Goal: Check status: Check status

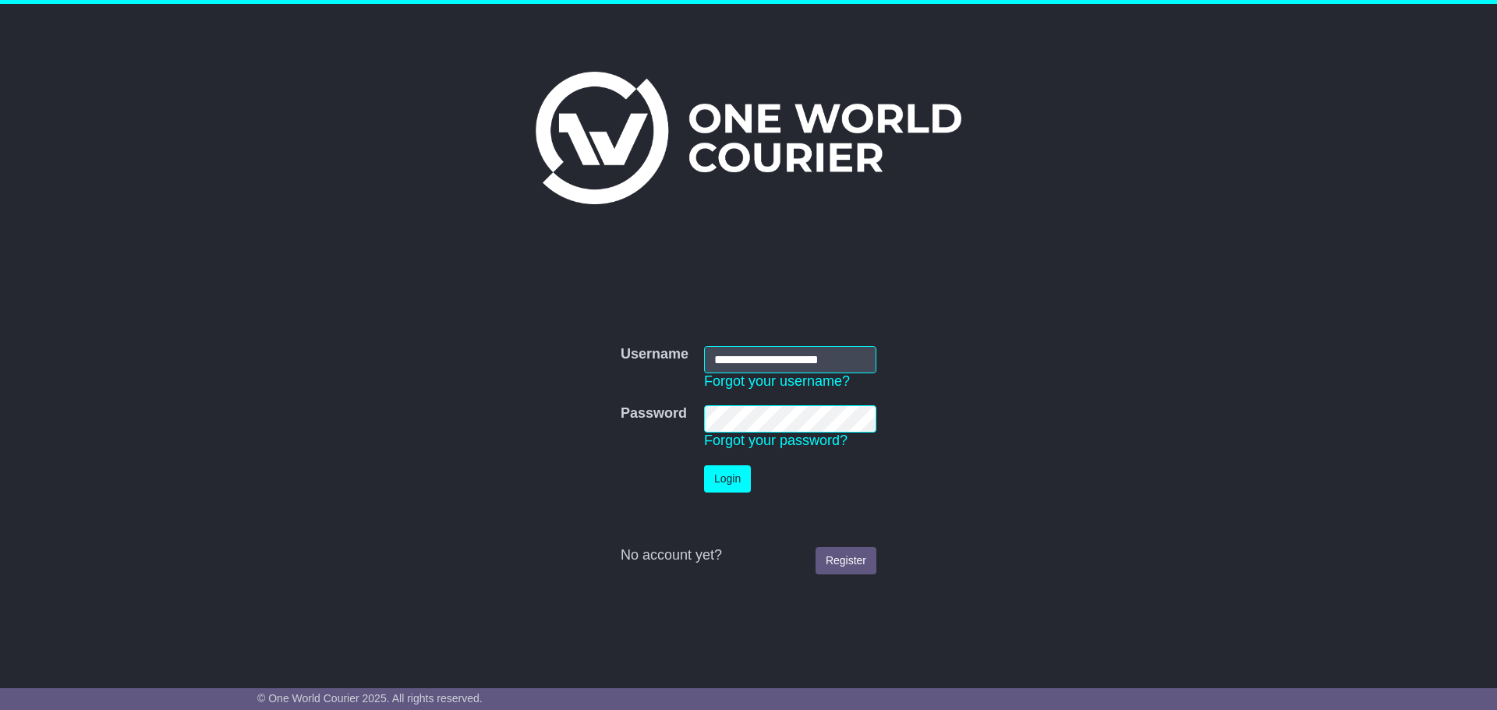
click at [727, 471] on button "Login" at bounding box center [727, 478] width 47 height 27
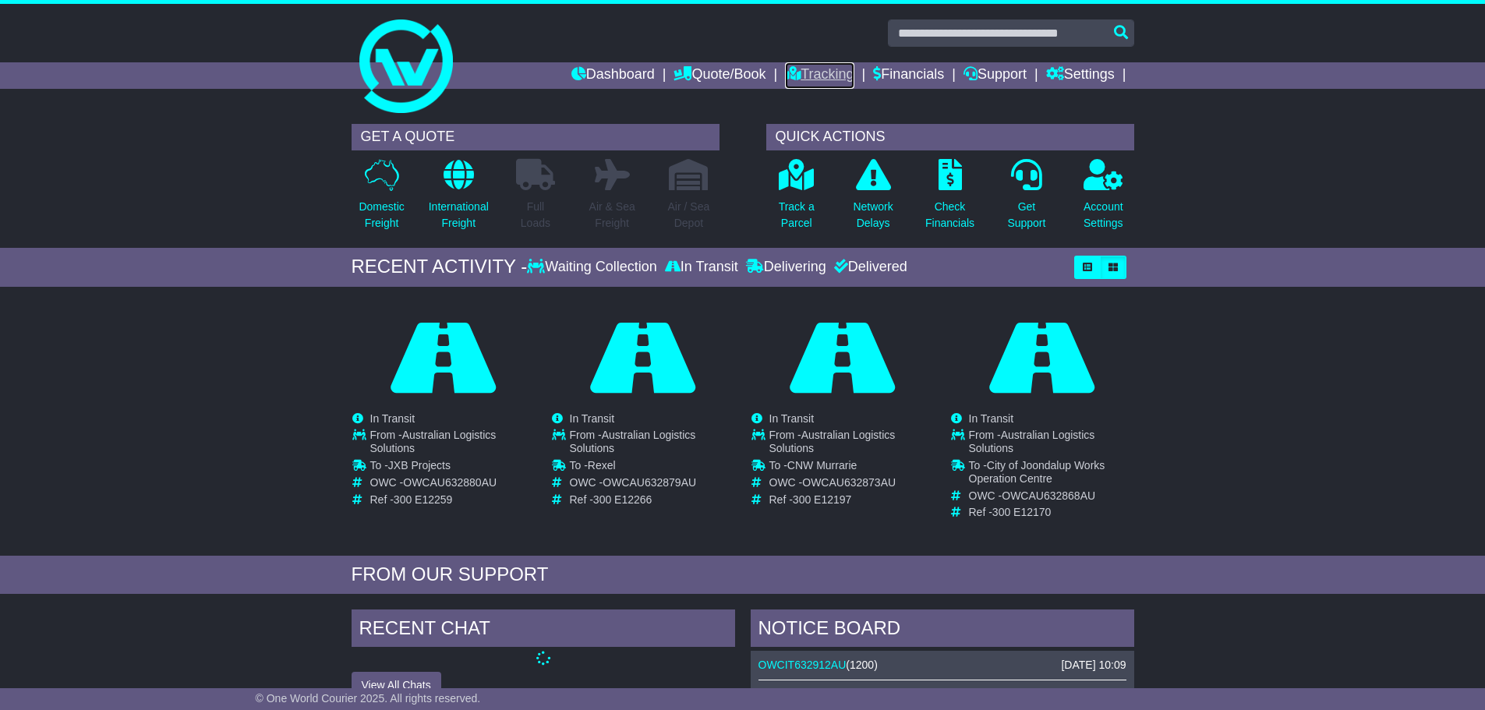
click at [785, 66] on icon at bounding box center [793, 73] width 16 height 14
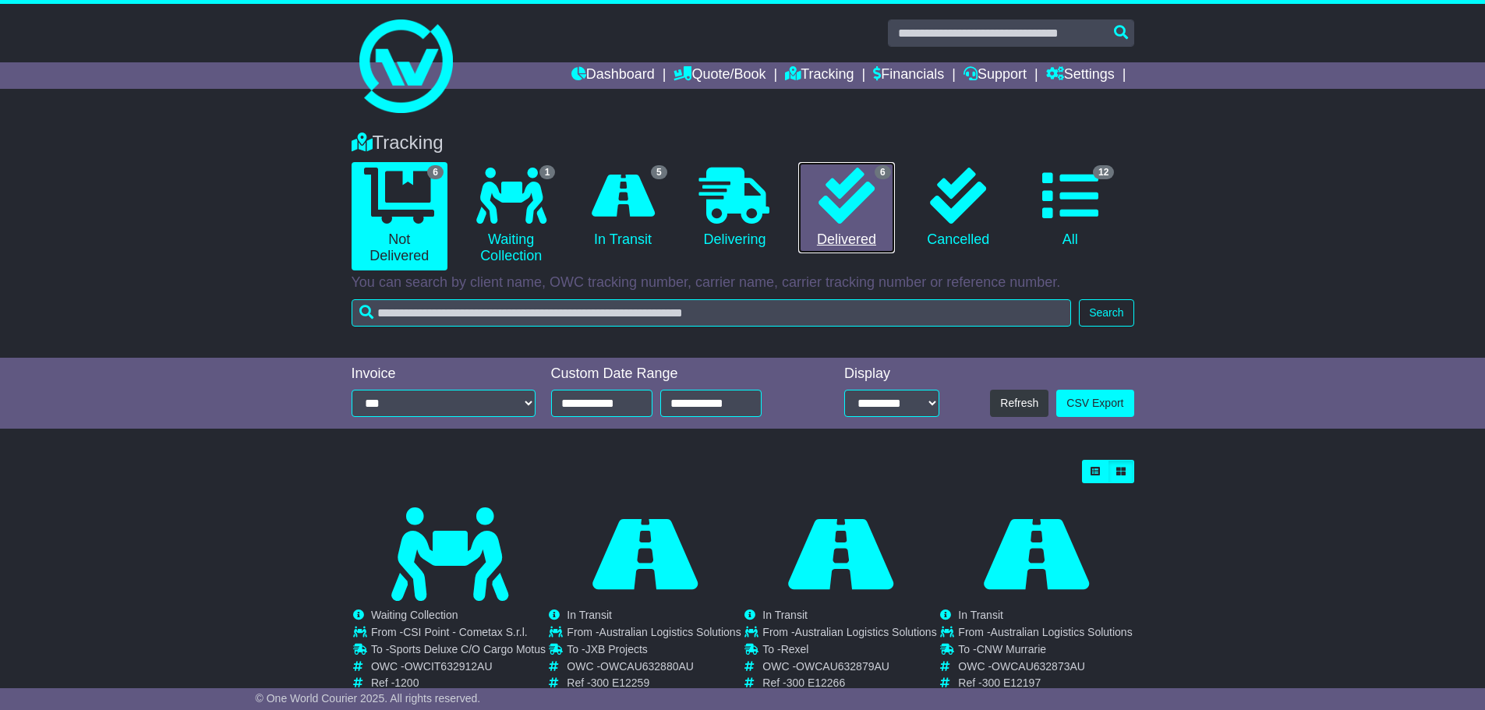
click at [847, 200] on icon at bounding box center [847, 196] width 56 height 56
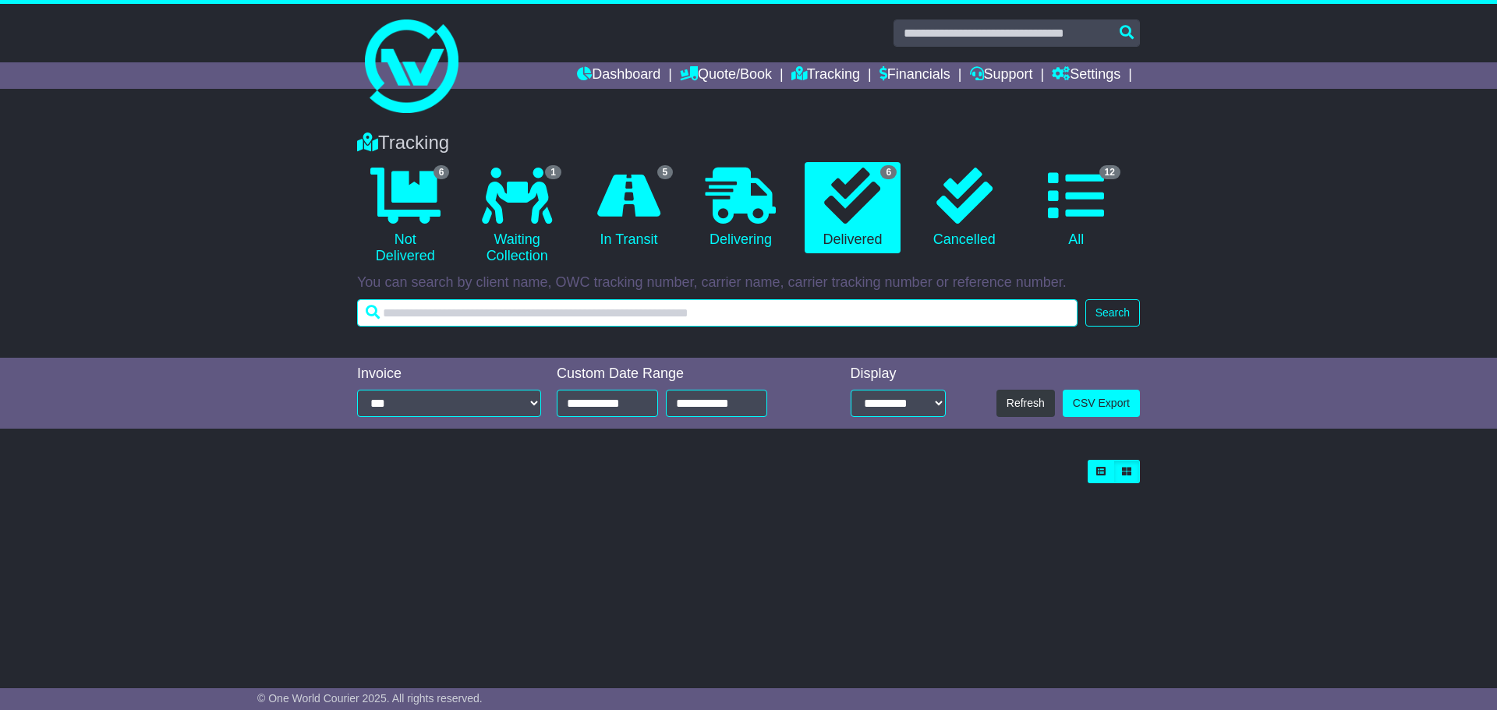
click at [670, 312] on input "text" at bounding box center [717, 312] width 720 height 27
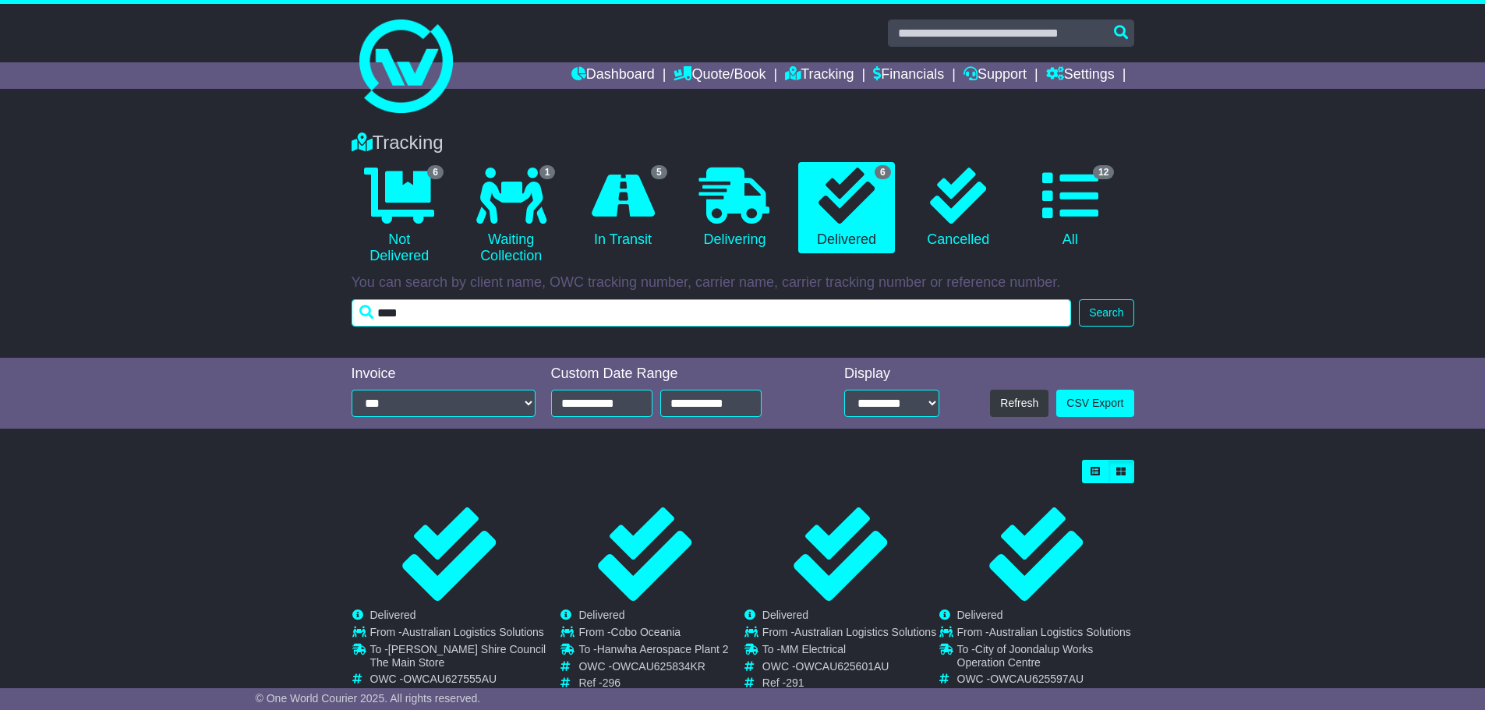
type input "****"
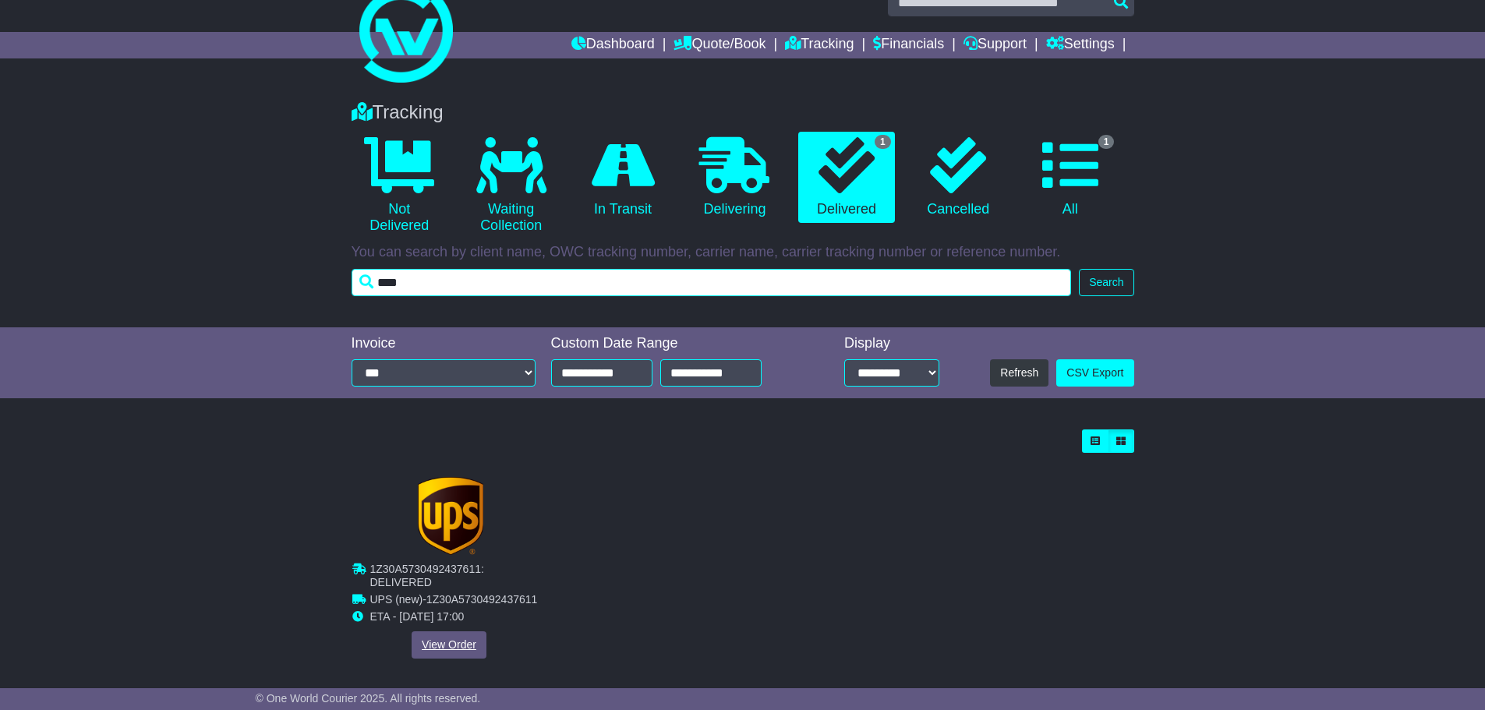
scroll to position [48, 0]
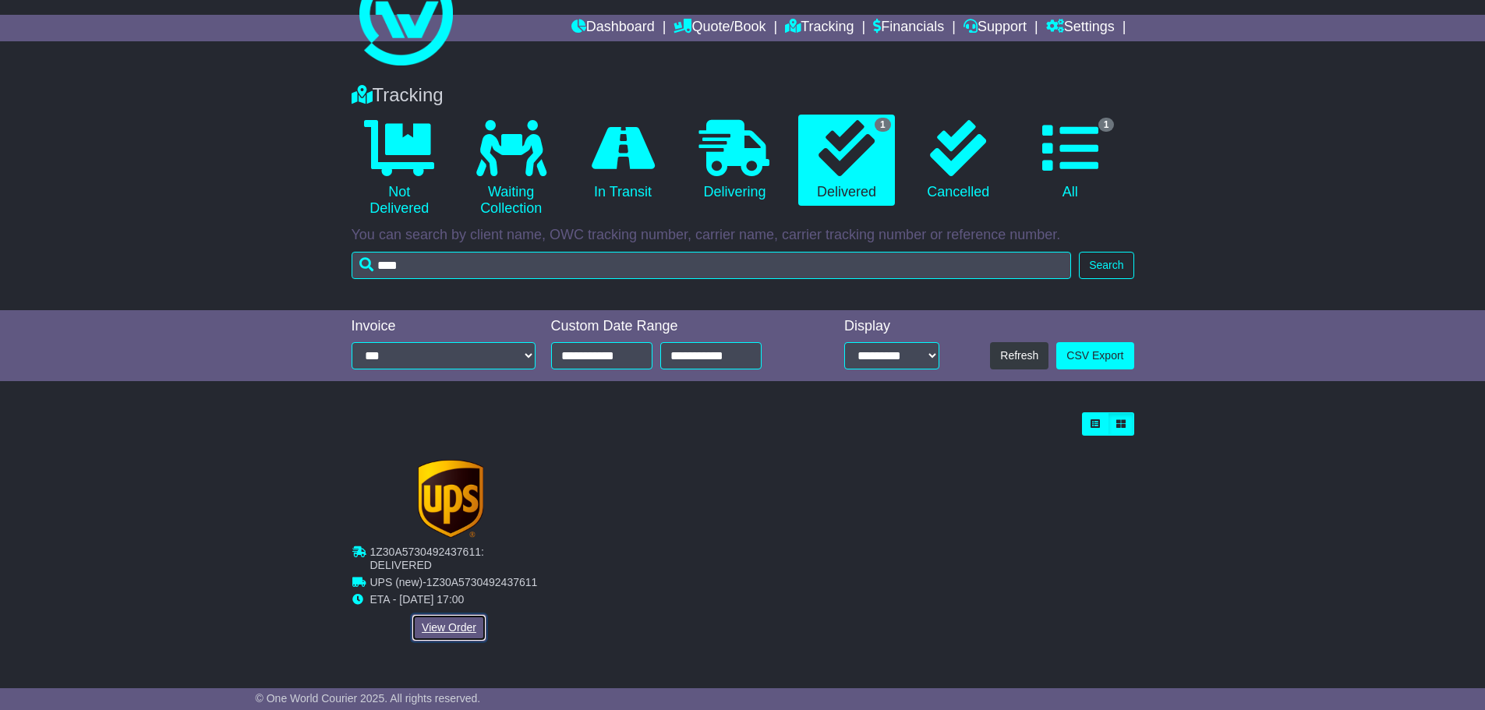
click at [433, 623] on link "View Order" at bounding box center [449, 627] width 75 height 27
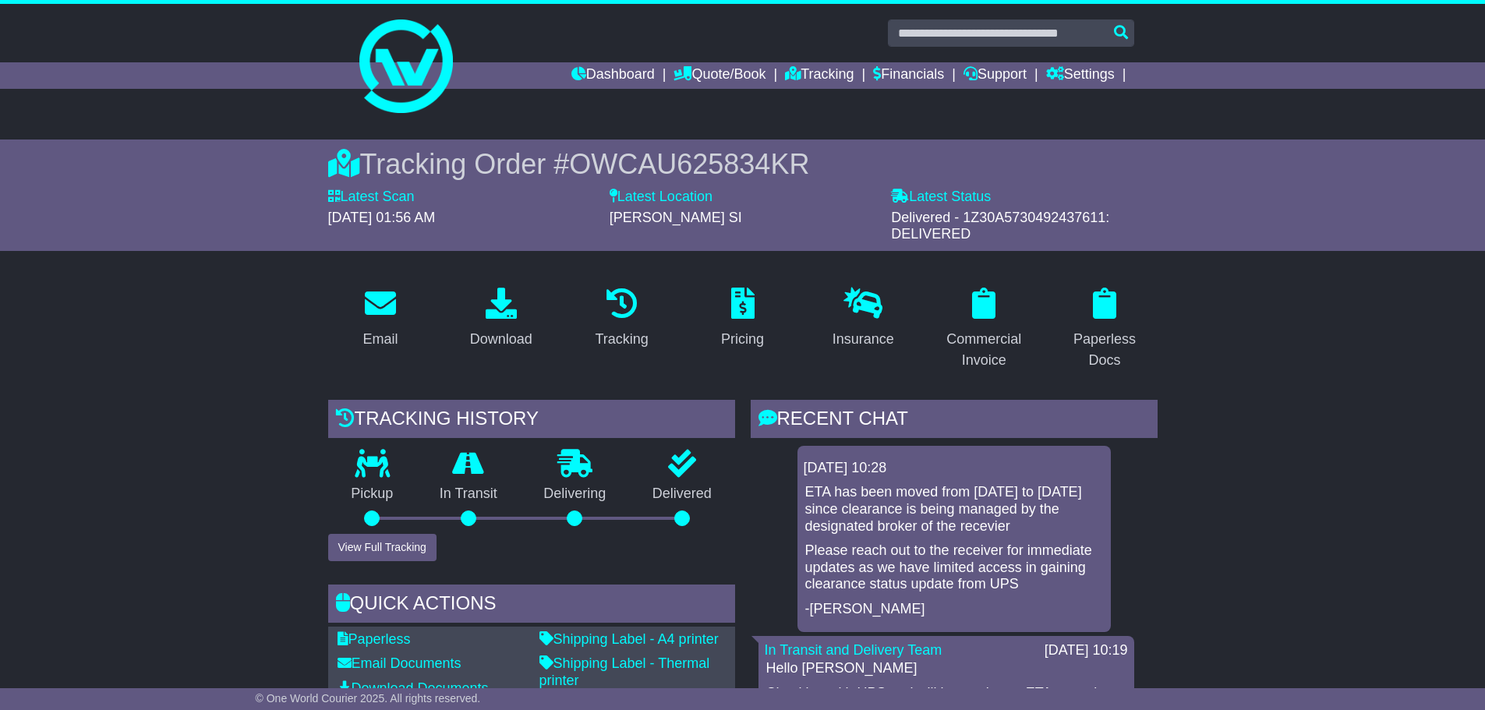
scroll to position [1320, 0]
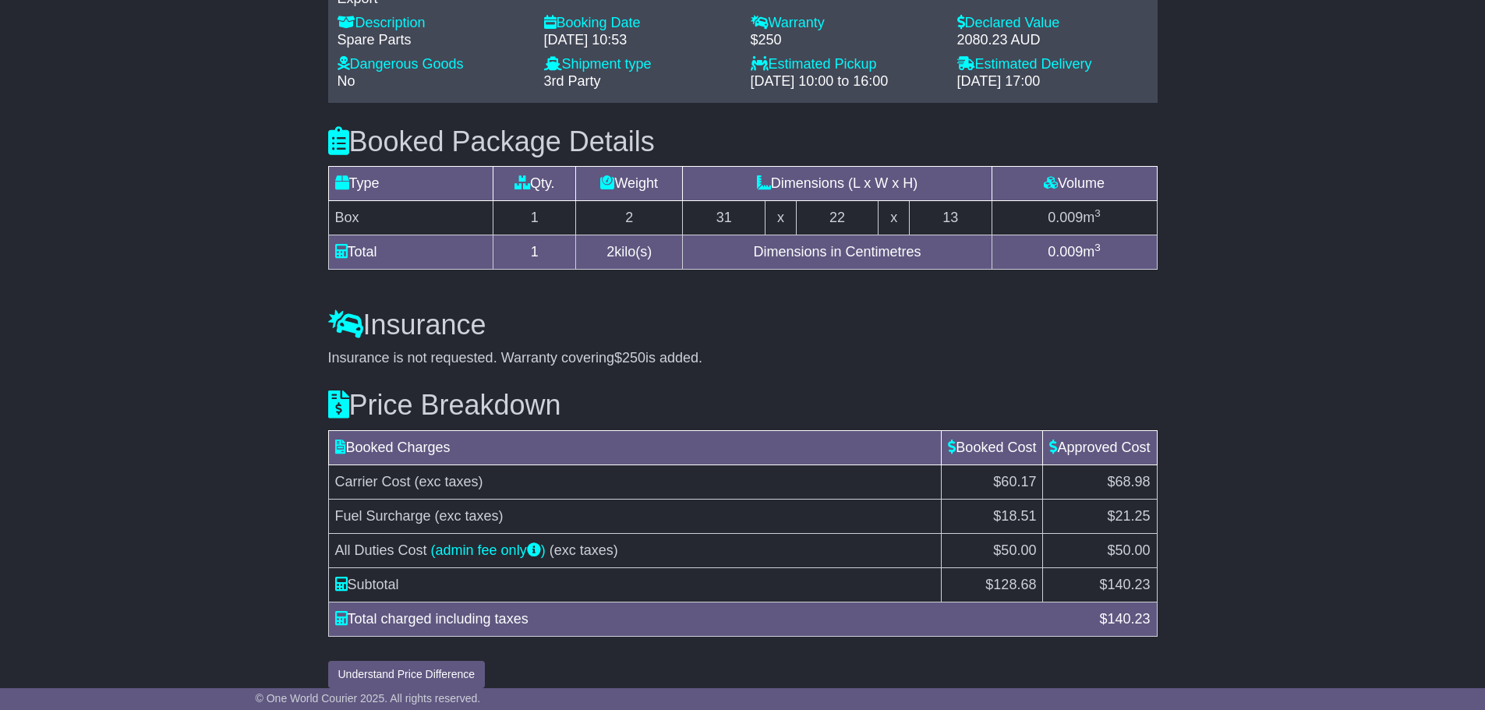
drag, startPoint x: 246, startPoint y: 623, endPoint x: 275, endPoint y: 747, distance: 127.4
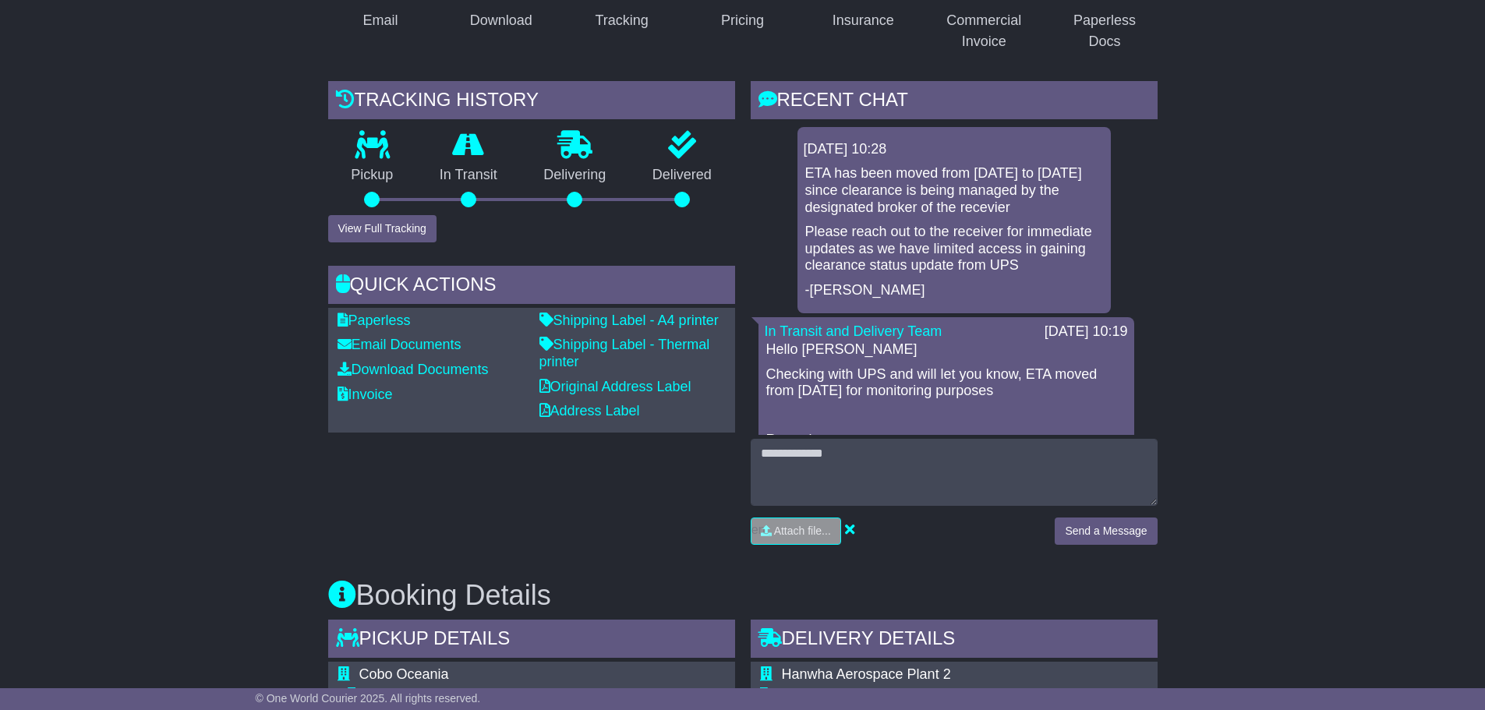
scroll to position [306, 0]
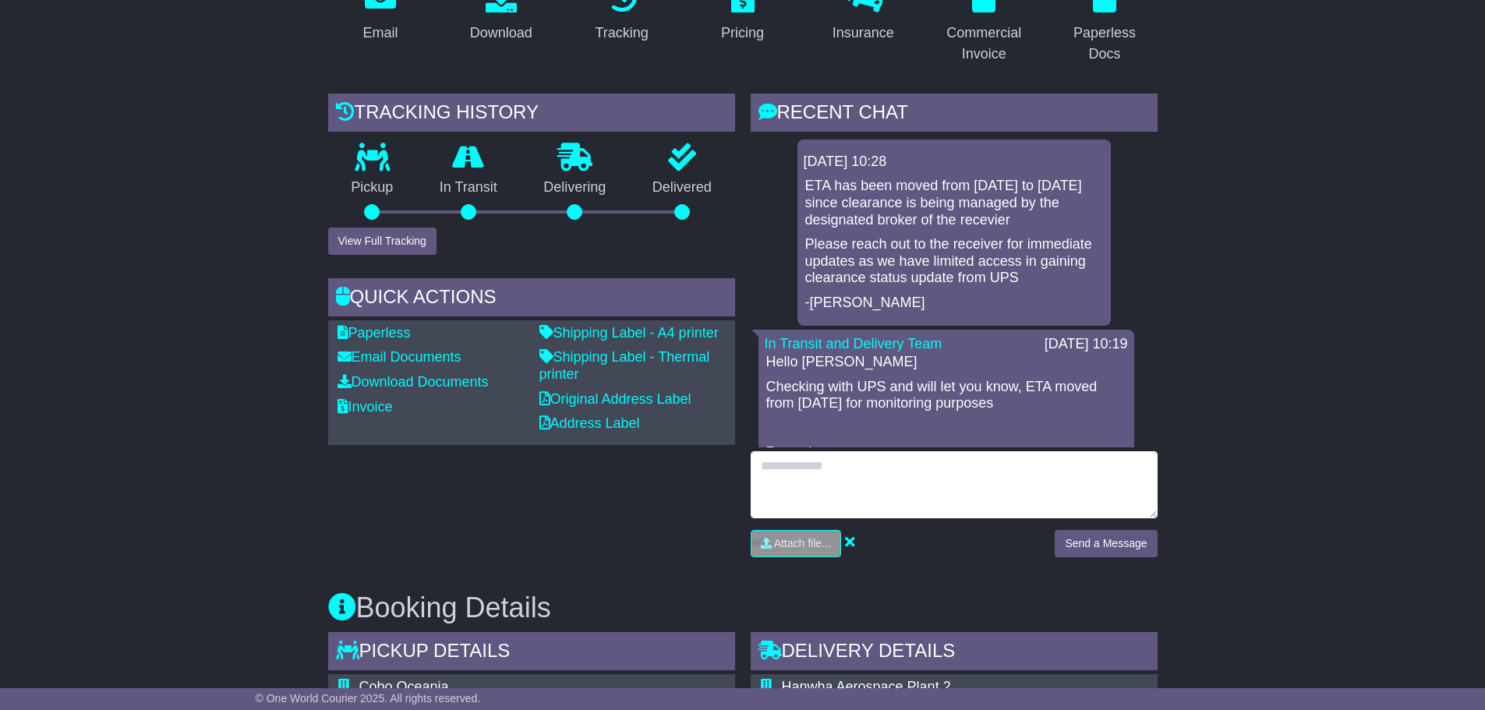
click at [940, 473] on textarea at bounding box center [954, 484] width 407 height 67
type textarea "**********"
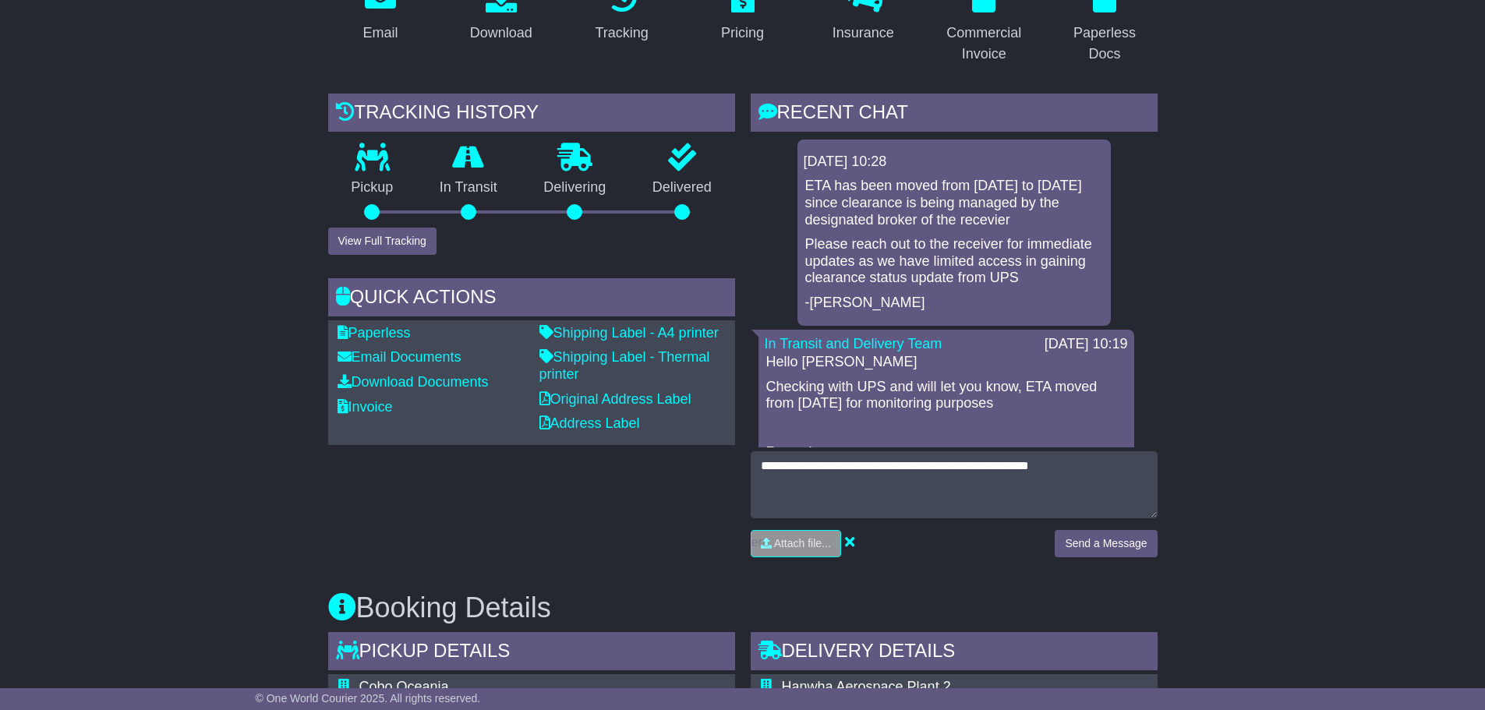
click at [1108, 518] on div "**********" at bounding box center [954, 510] width 407 height 118
click at [1117, 537] on button "Send a Message" at bounding box center [1106, 543] width 102 height 27
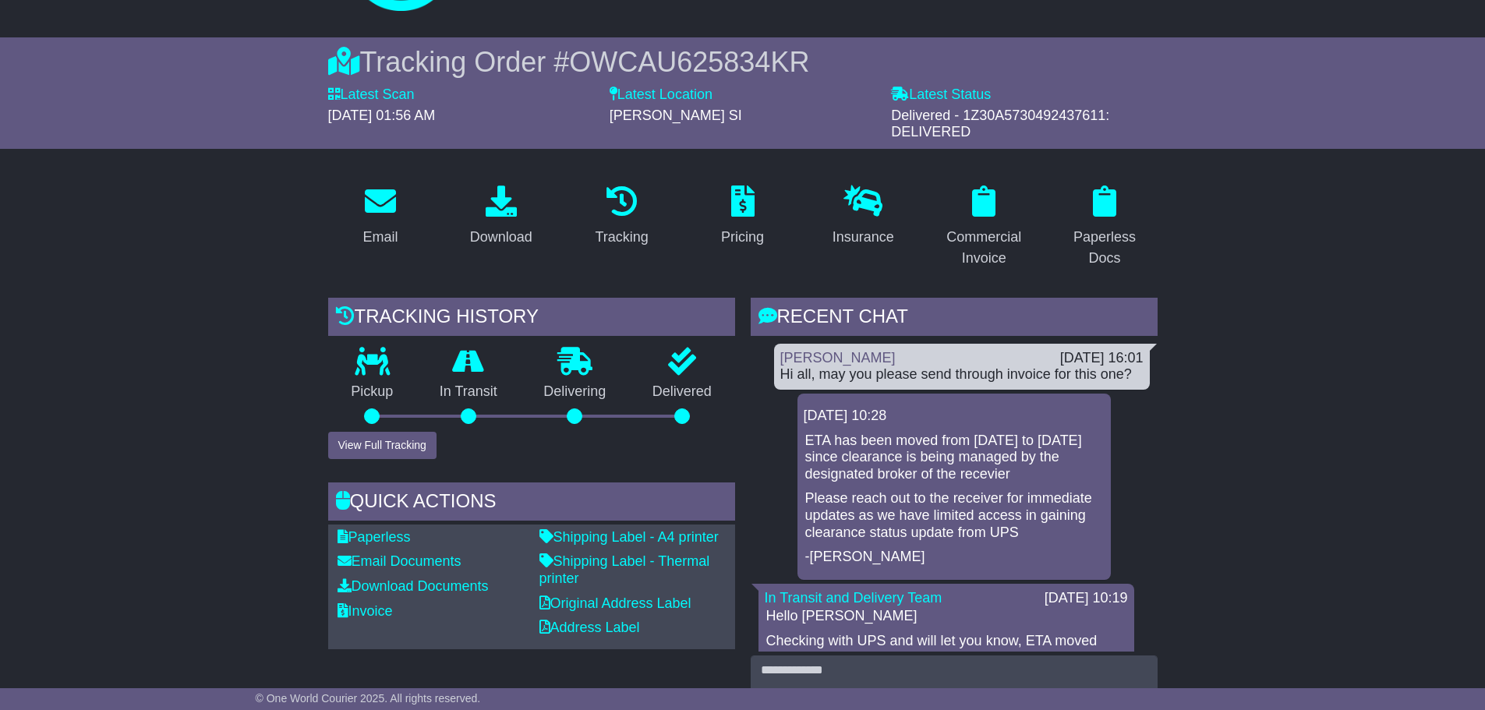
scroll to position [0, 0]
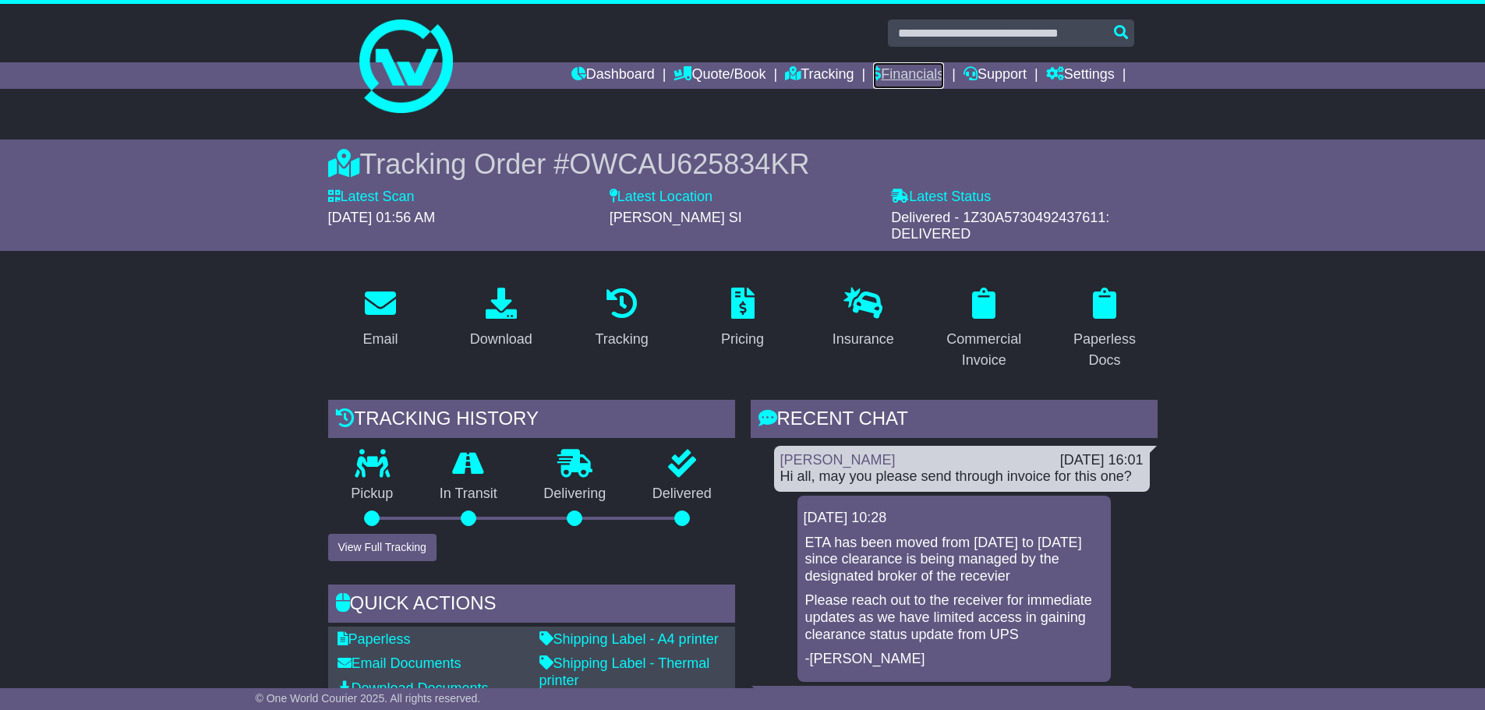
click at [896, 73] on link "Financials" at bounding box center [908, 75] width 71 height 27
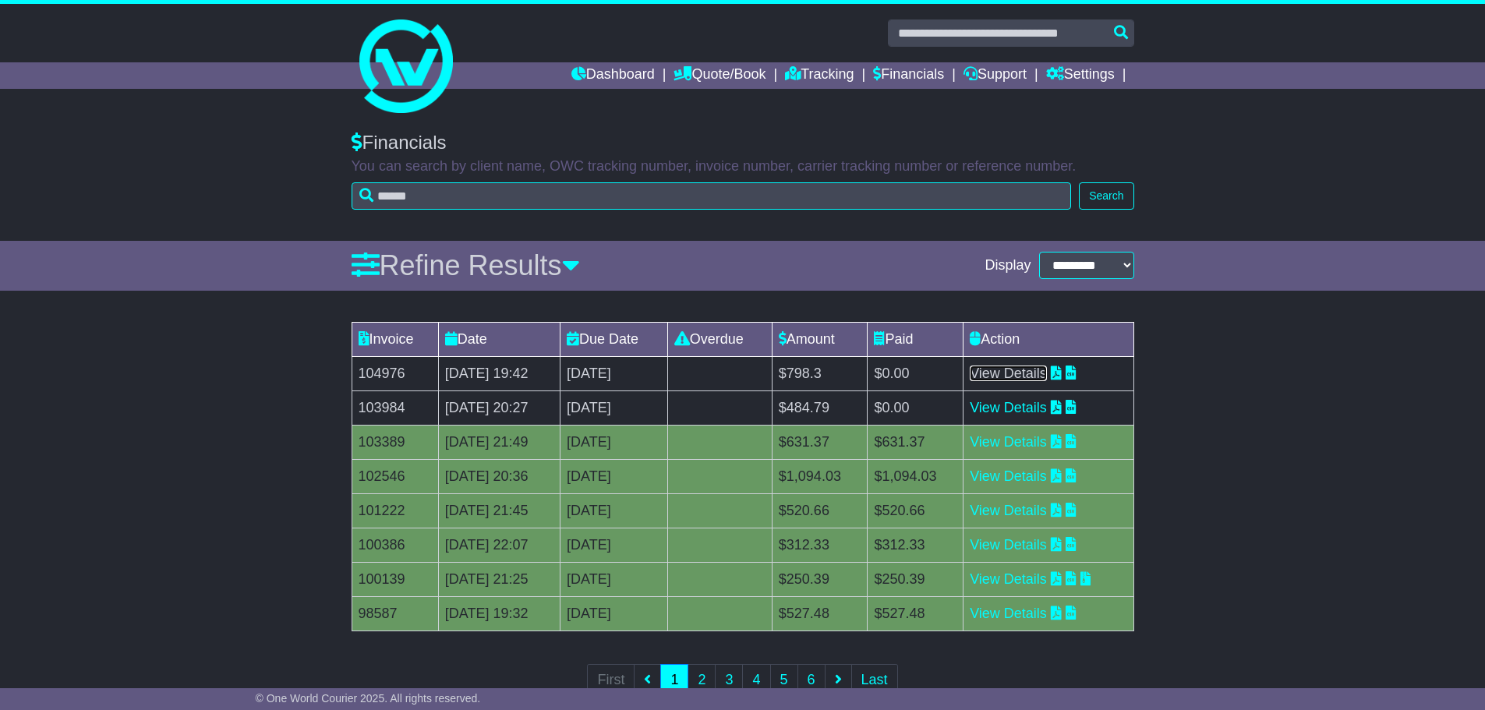
click at [1034, 378] on link "View Details" at bounding box center [1008, 374] width 77 height 16
click at [1009, 410] on link "View Details" at bounding box center [1008, 408] width 77 height 16
click at [785, 66] on icon at bounding box center [793, 73] width 16 height 14
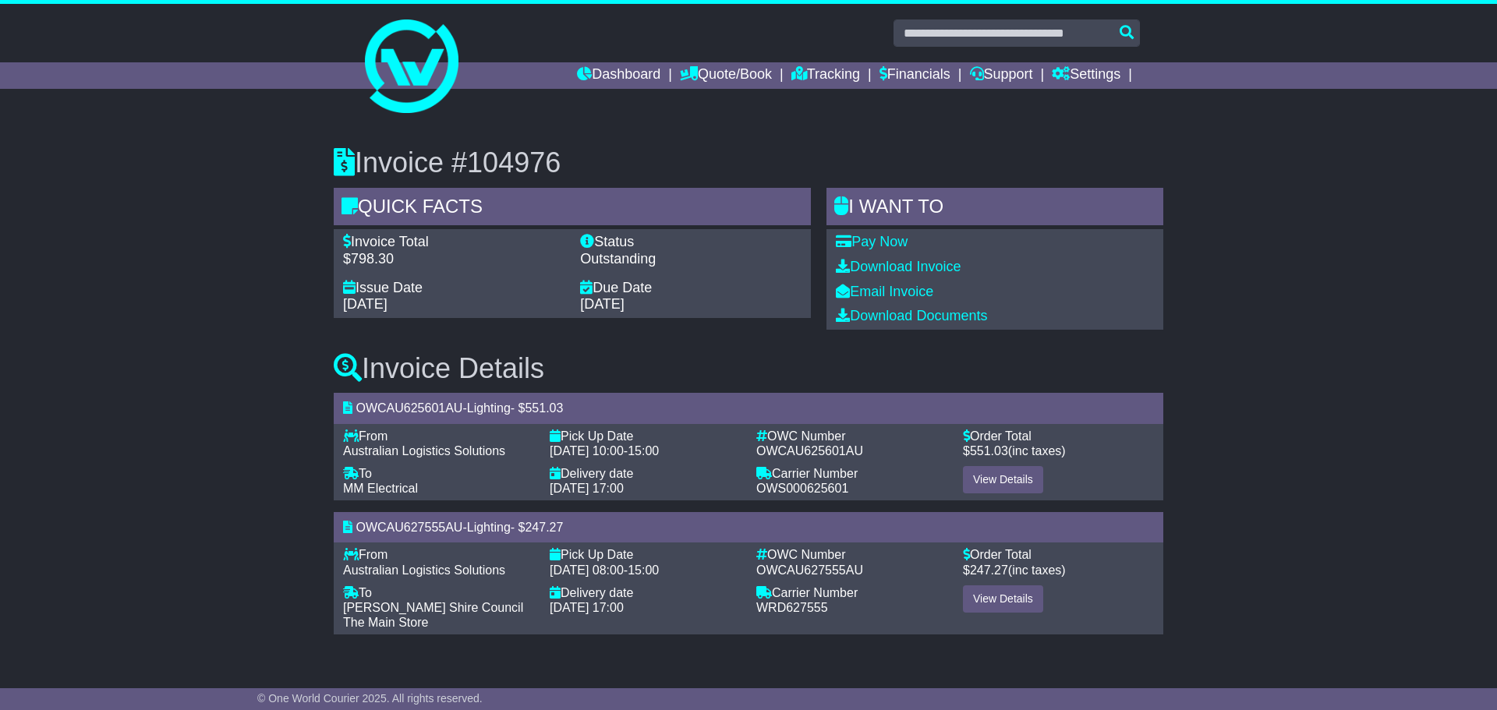
click at [219, 302] on div "Invoice #104976 Quick Facts Invoice Total $798.30 Status Outstanding Issue Date…" at bounding box center [748, 385] width 1497 height 538
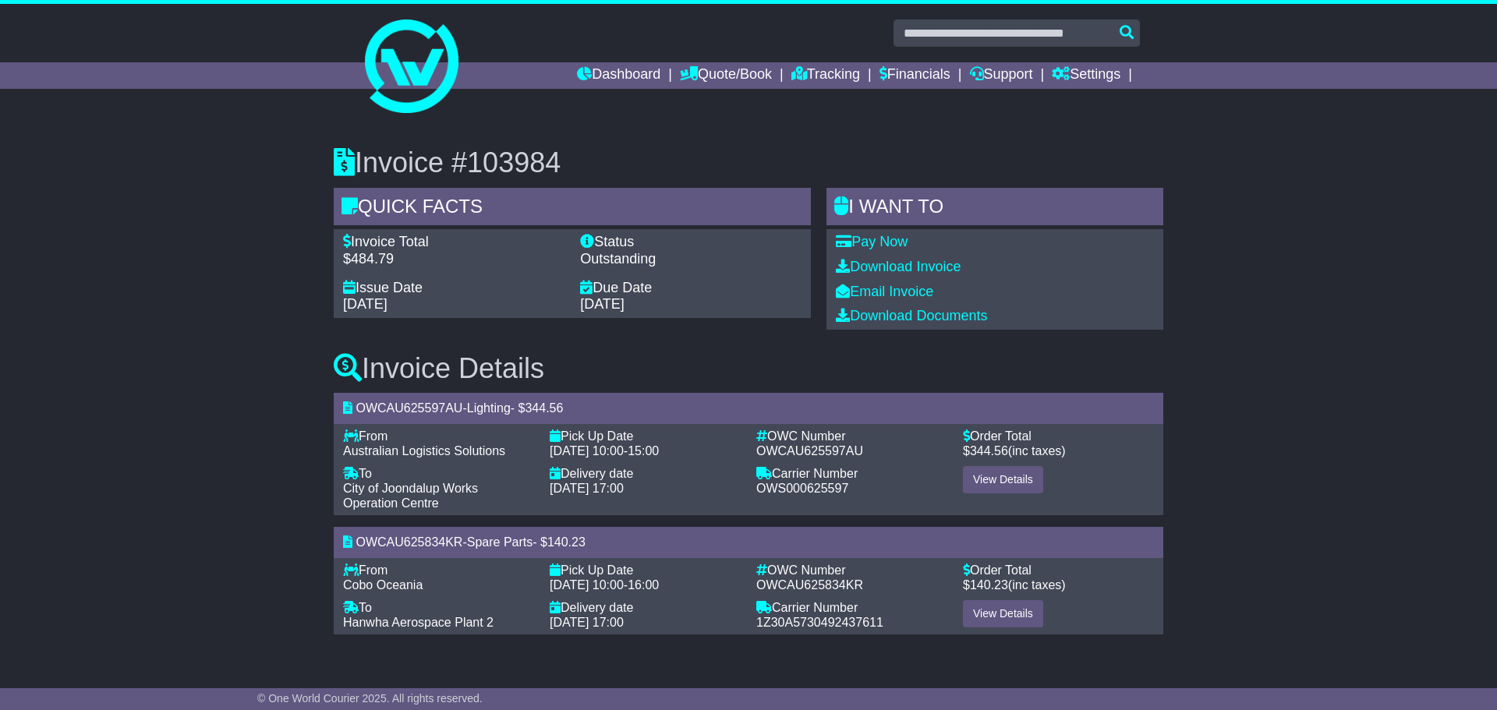
click at [149, 266] on div "Invoice #103984 Quick Facts Invoice Total $484.79 Status Outstanding Issue Date…" at bounding box center [748, 385] width 1497 height 538
click at [819, 501] on div "Carrier Number - OWS000625597" at bounding box center [851, 488] width 207 height 45
drag, startPoint x: 865, startPoint y: 558, endPoint x: 878, endPoint y: 477, distance: 82.2
click at [865, 555] on div "OWCAU625834KR - Spare Parts - $ 140.23 From - Cobo Oceania To - Hanwha Aerospac…" at bounding box center [749, 581] width 830 height 108
drag, startPoint x: 879, startPoint y: 471, endPoint x: 882, endPoint y: 571, distance: 99.8
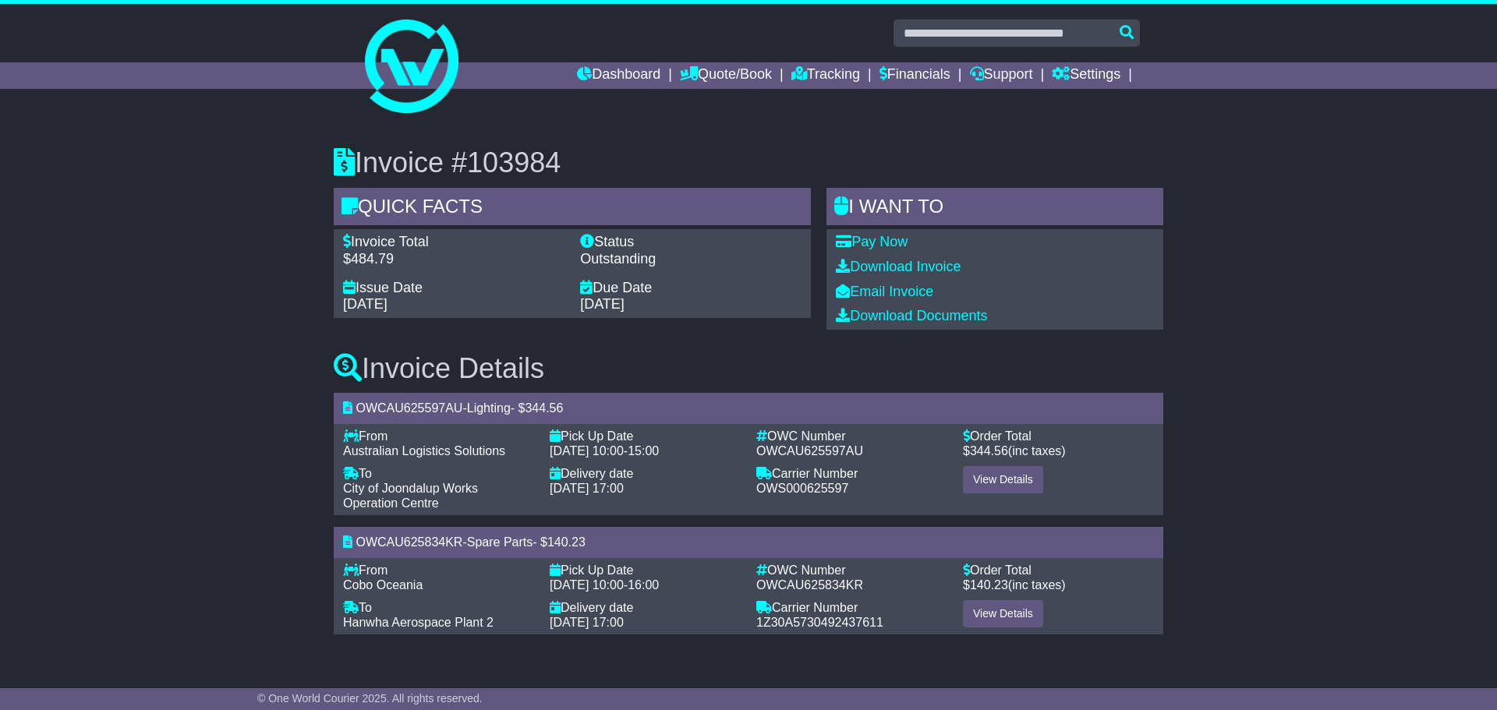
click at [879, 476] on div "Carrier Number -" at bounding box center [851, 473] width 191 height 15
drag, startPoint x: 882, startPoint y: 571, endPoint x: 884, endPoint y: 511, distance: 59.3
click at [882, 568] on div "OWC Number -" at bounding box center [851, 570] width 191 height 15
drag, startPoint x: 884, startPoint y: 476, endPoint x: 891, endPoint y: 497, distance: 22.9
click at [890, 491] on div "Carrier Number - OWS000625597" at bounding box center [851, 488] width 207 height 45
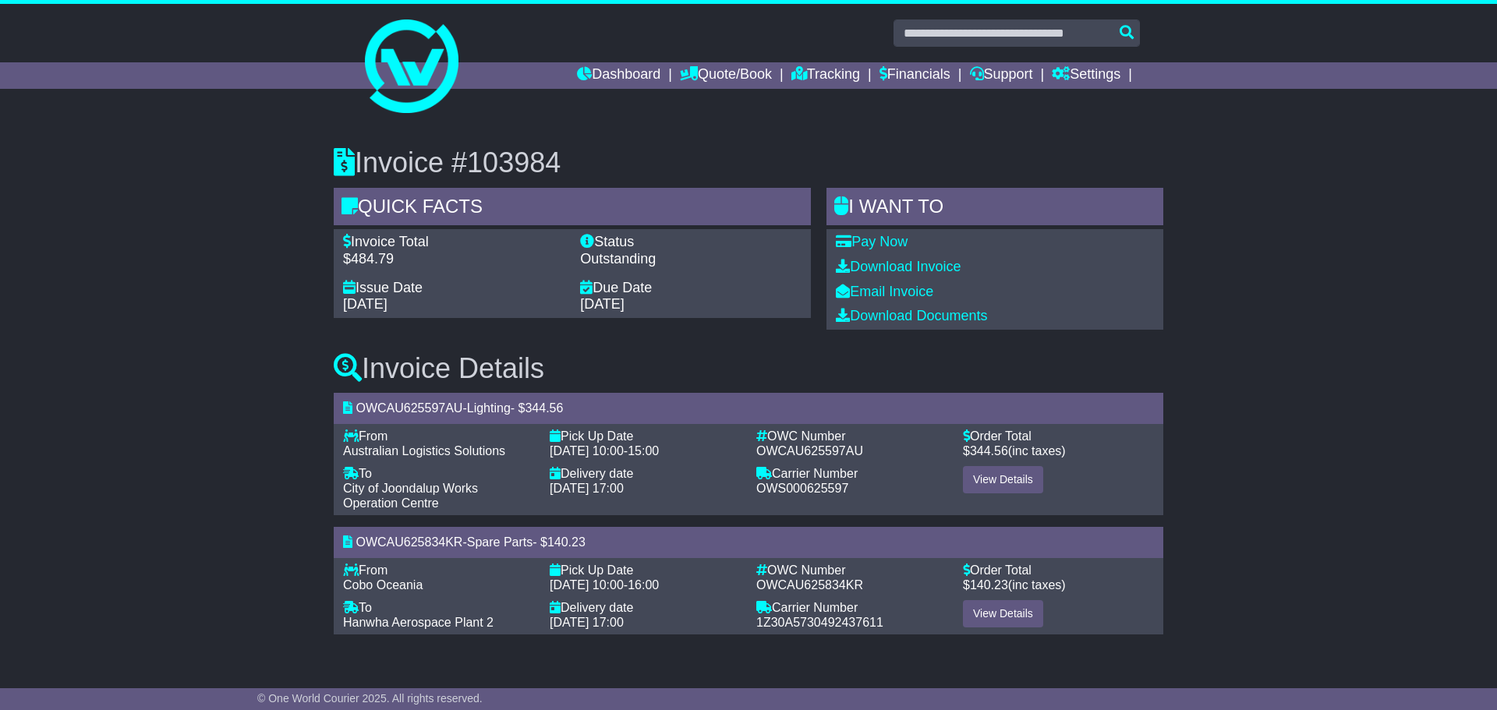
drag, startPoint x: 904, startPoint y: 578, endPoint x: 892, endPoint y: 475, distance: 104.3
click at [904, 540] on div "OWCAU625834KR - Spare Parts - $ 140.23 From - Cobo Oceania To - Hanwha Aerospac…" at bounding box center [749, 581] width 830 height 108
click at [892, 473] on div "Carrier Number -" at bounding box center [851, 473] width 191 height 15
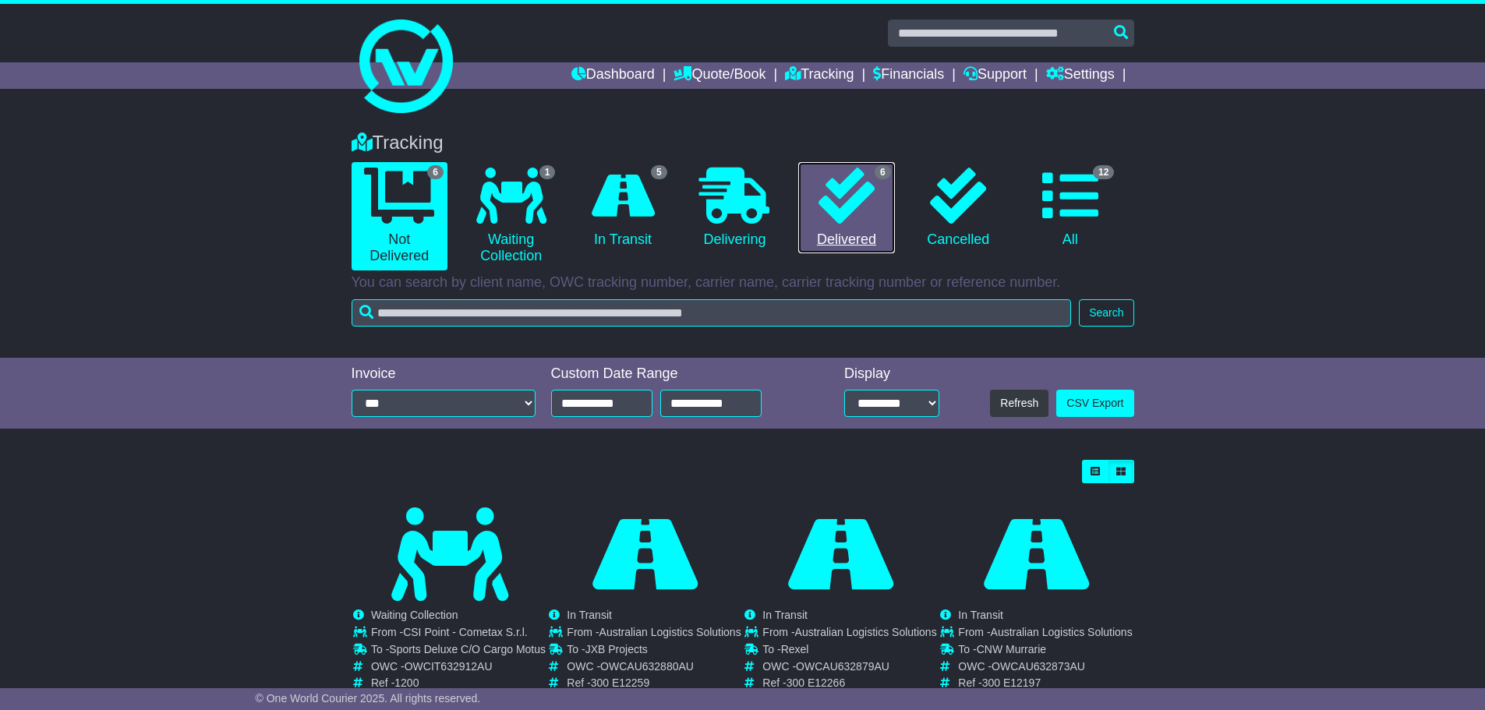
click at [830, 196] on icon at bounding box center [847, 196] width 56 height 56
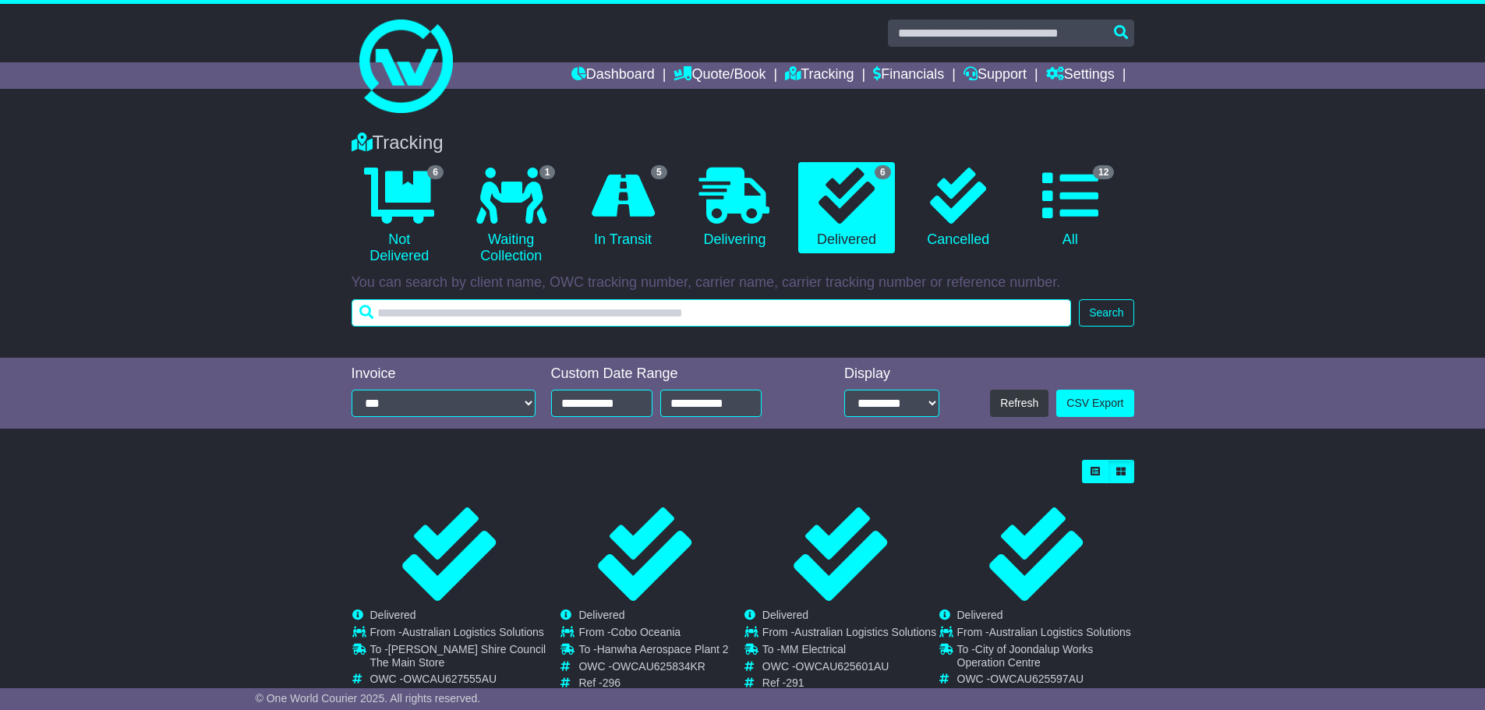
click at [681, 314] on input "text" at bounding box center [712, 312] width 720 height 27
type input "****"
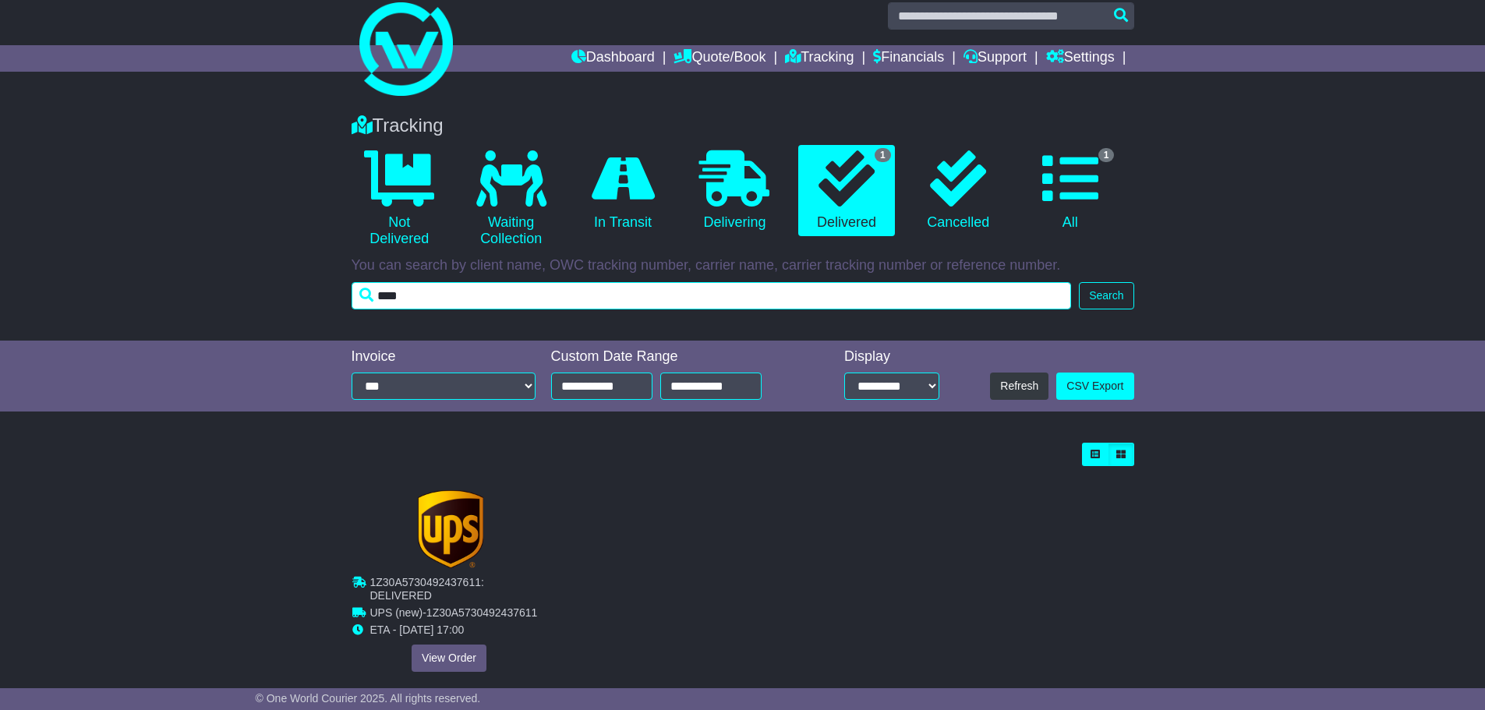
scroll to position [48, 0]
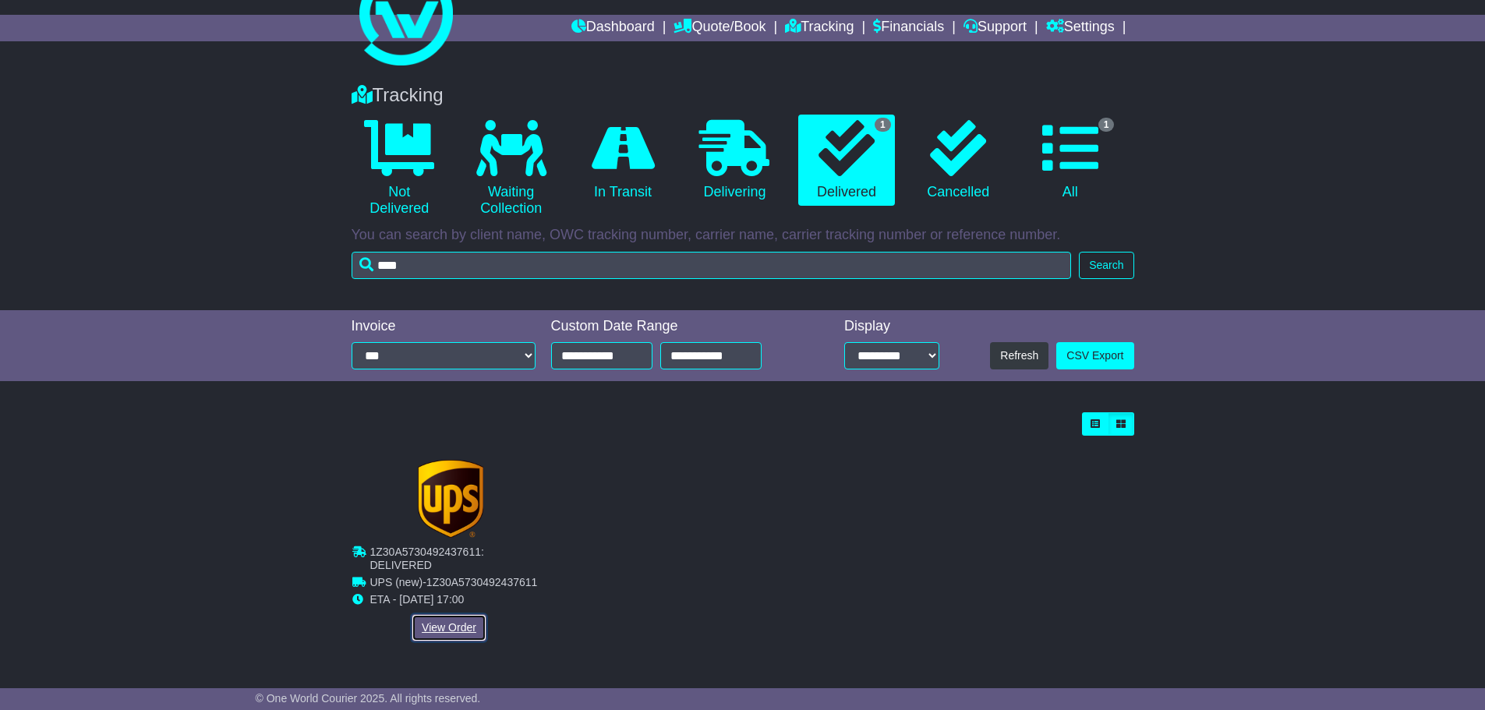
click at [451, 626] on link "View Order" at bounding box center [449, 627] width 75 height 27
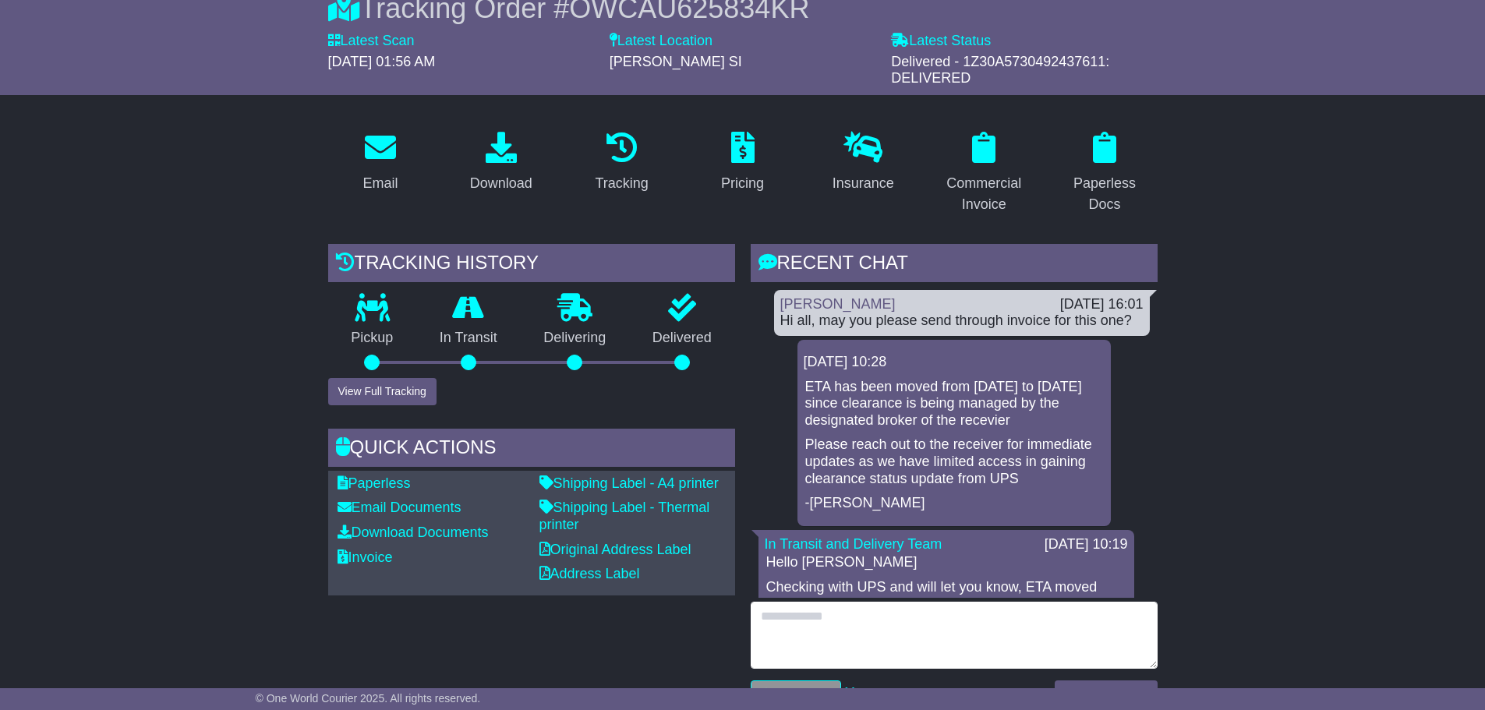
click at [999, 606] on textarea at bounding box center [954, 635] width 407 height 67
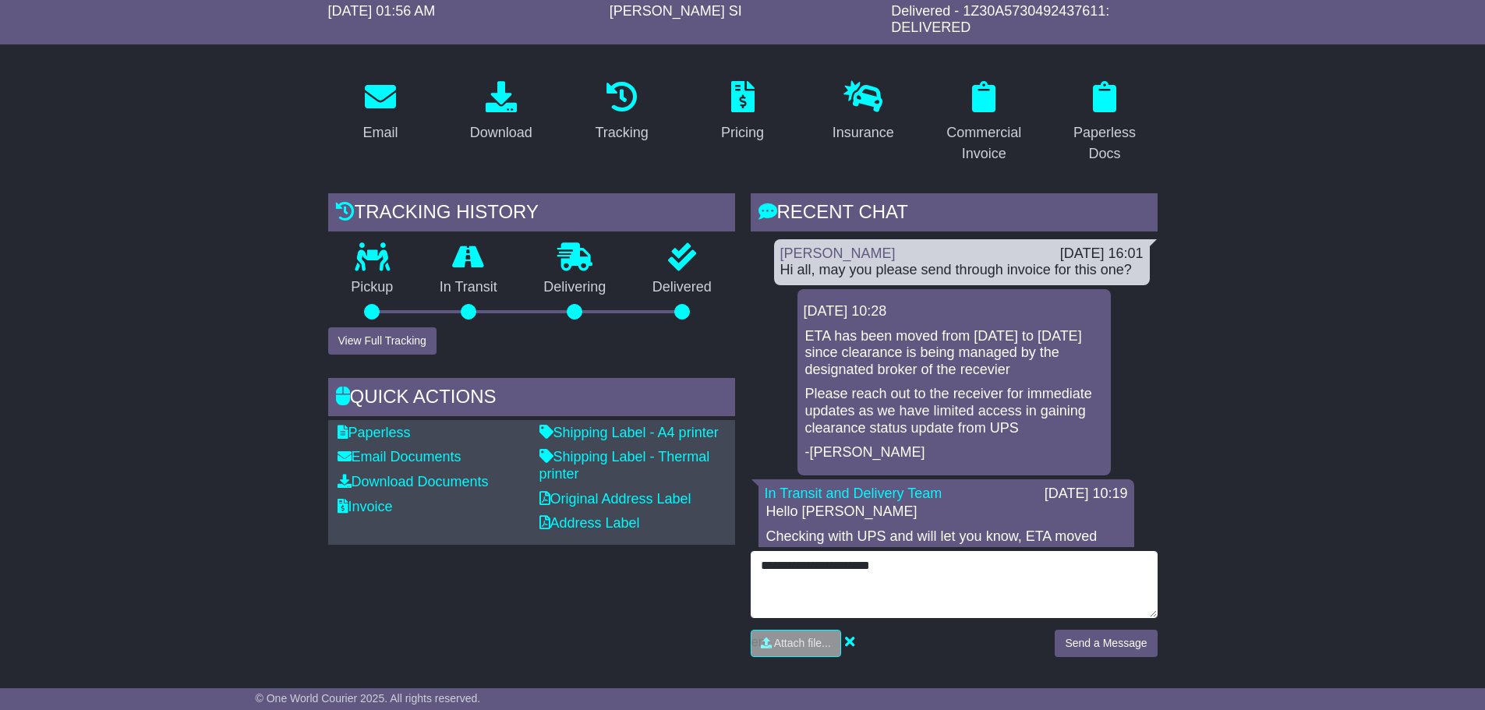
scroll to position [234, 0]
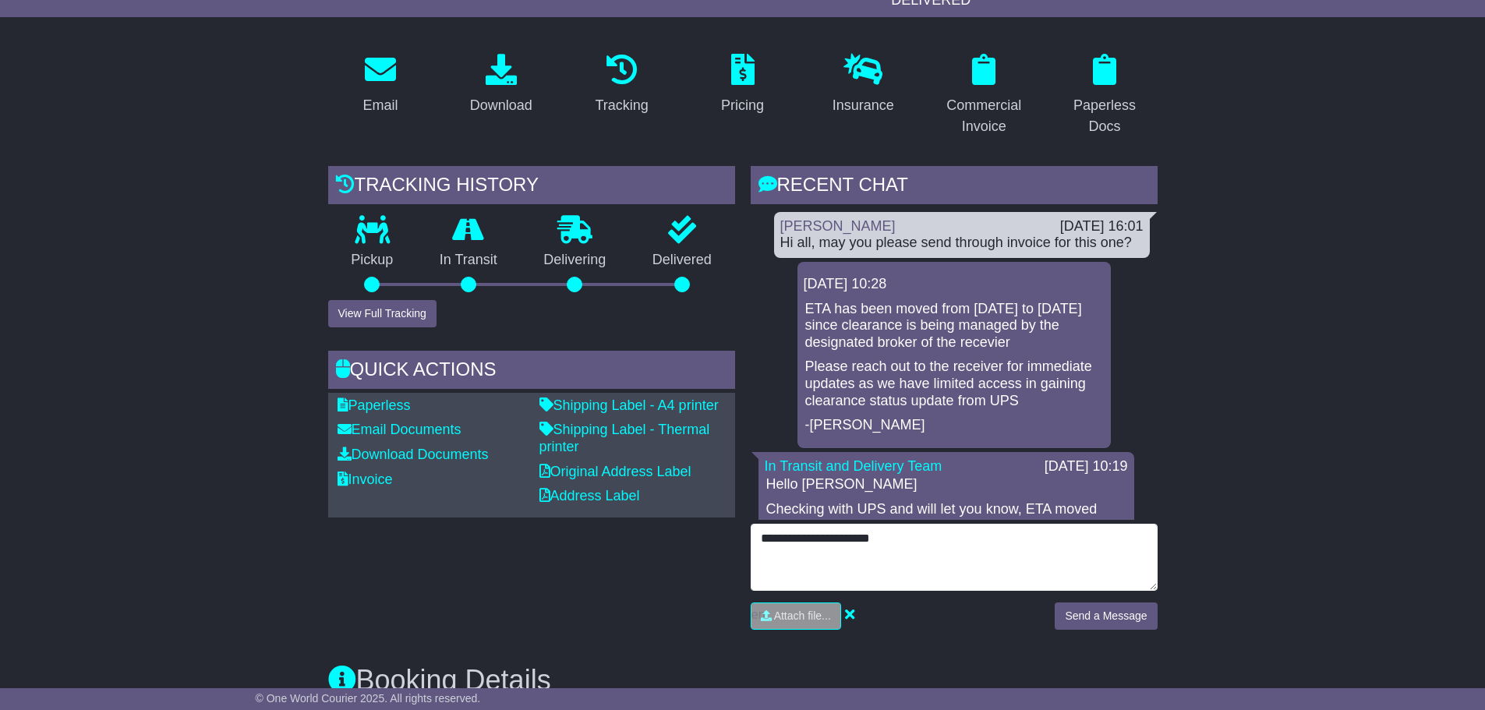
type textarea "**********"
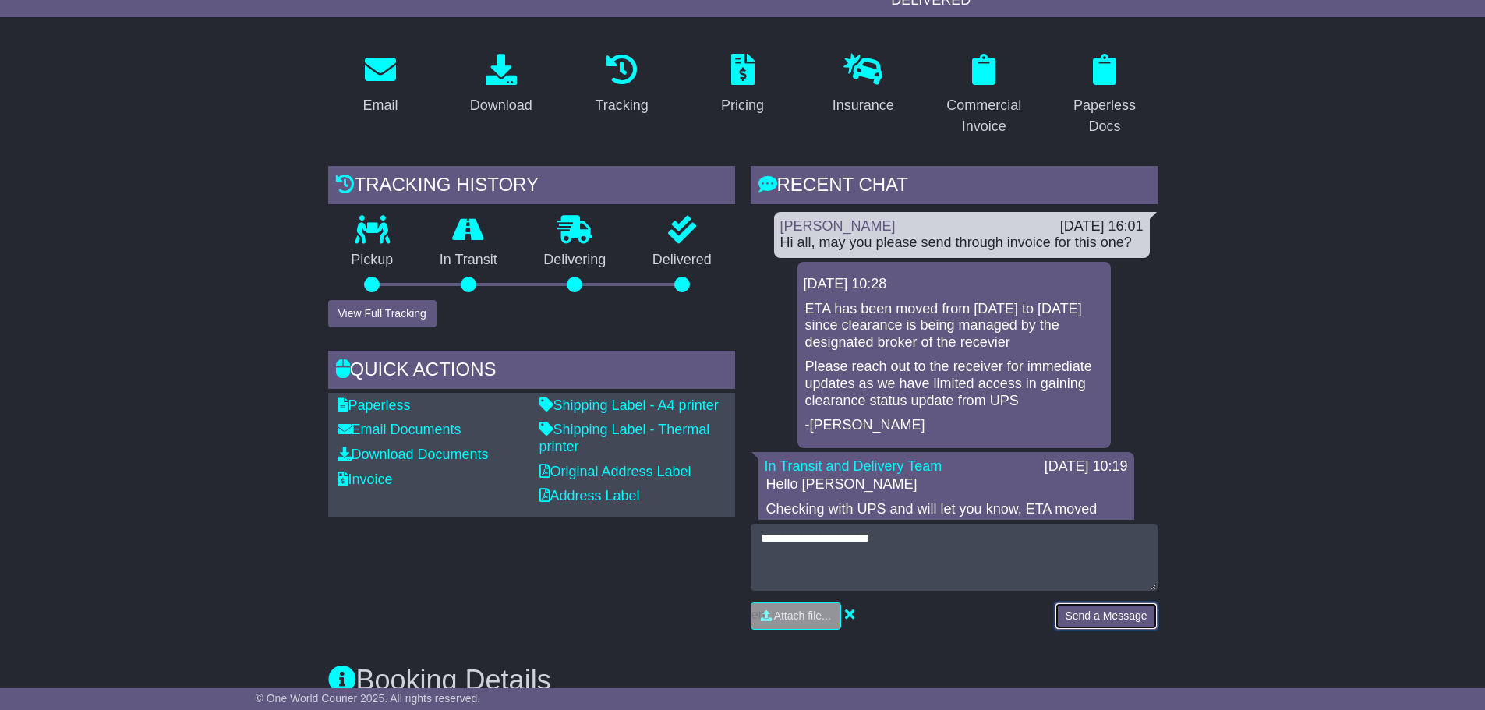
click at [1098, 609] on button "Send a Message" at bounding box center [1106, 616] width 102 height 27
